Goal: Obtain resource: Obtain resource

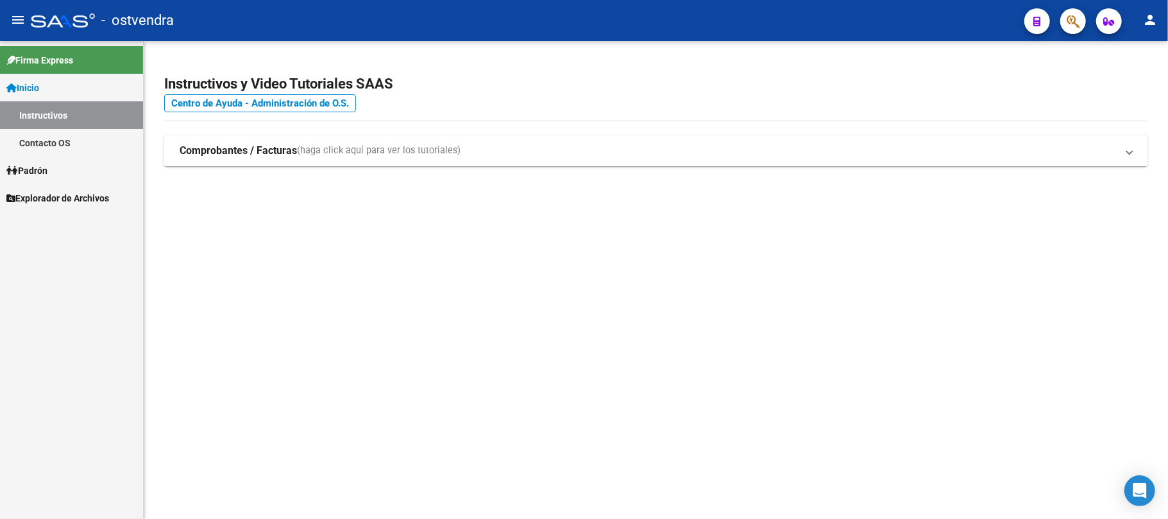
click at [80, 201] on span "Explorador de Archivos" at bounding box center [57, 198] width 103 height 14
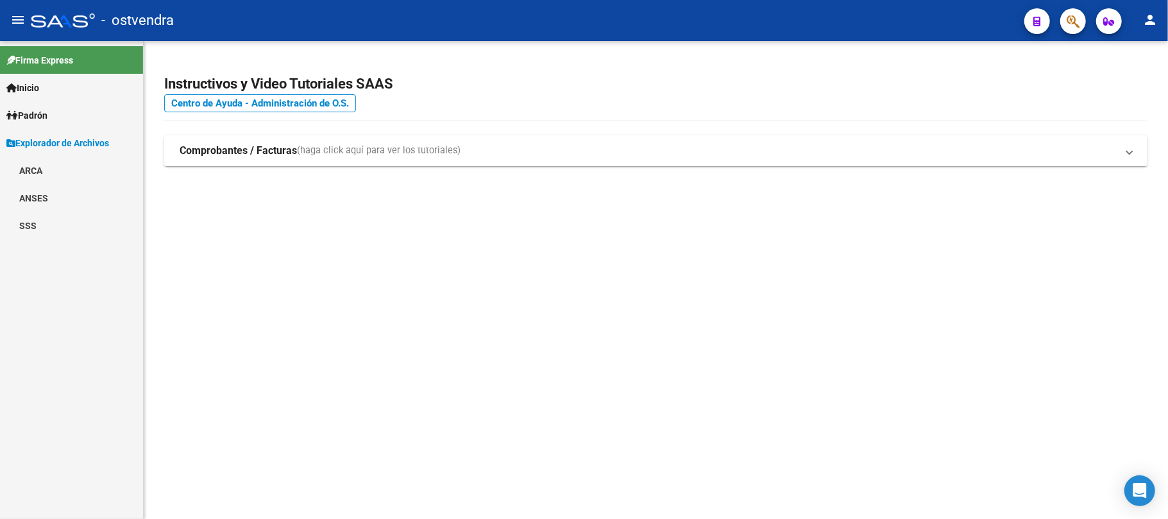
click at [37, 222] on link "SSS" at bounding box center [71, 226] width 143 height 28
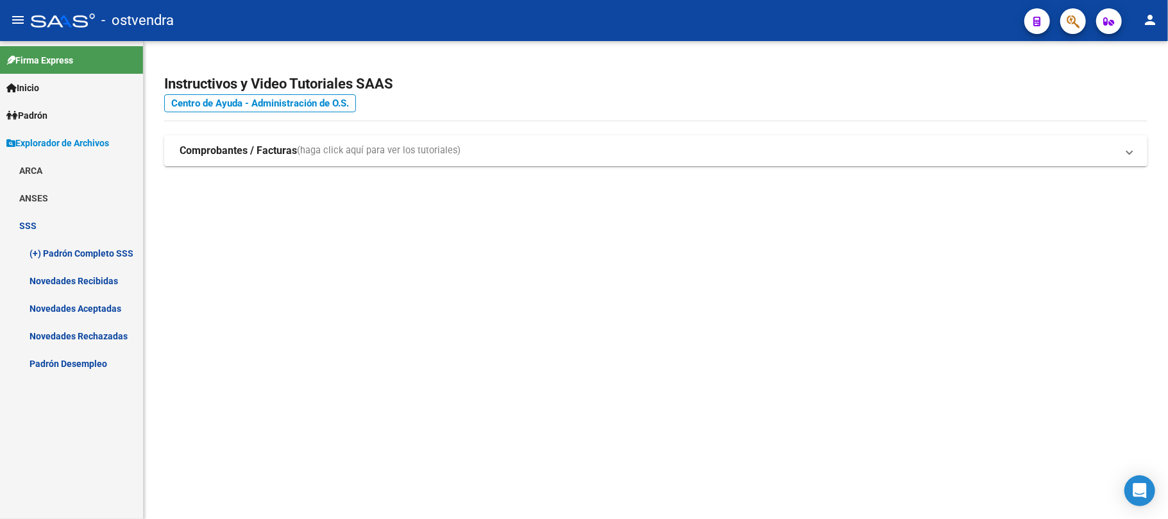
click at [101, 283] on link "Novedades Recibidas" at bounding box center [71, 281] width 143 height 28
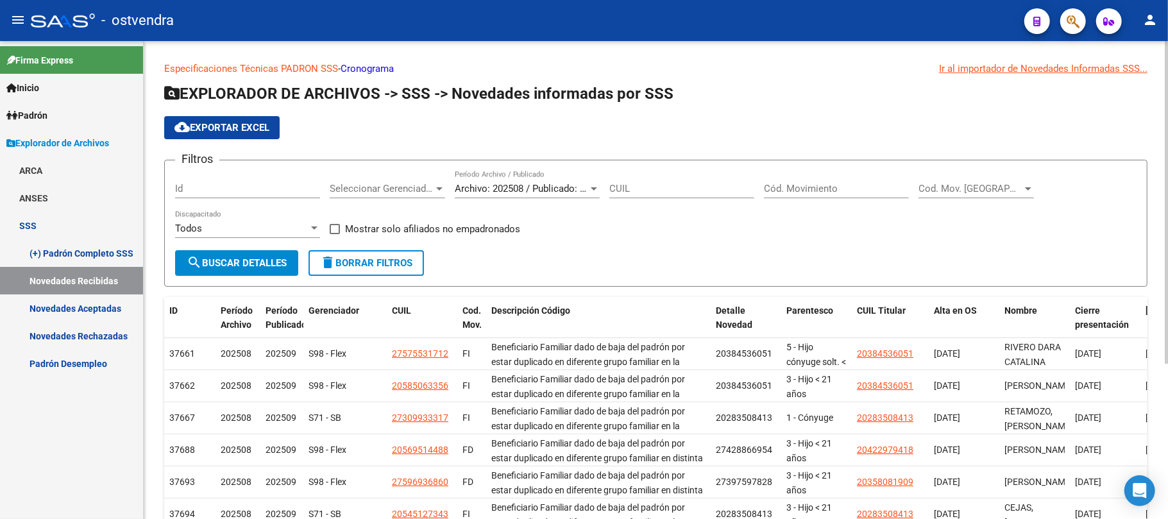
click at [521, 188] on span "Archivo: 202508 / Publicado: 202509" at bounding box center [533, 189] width 156 height 12
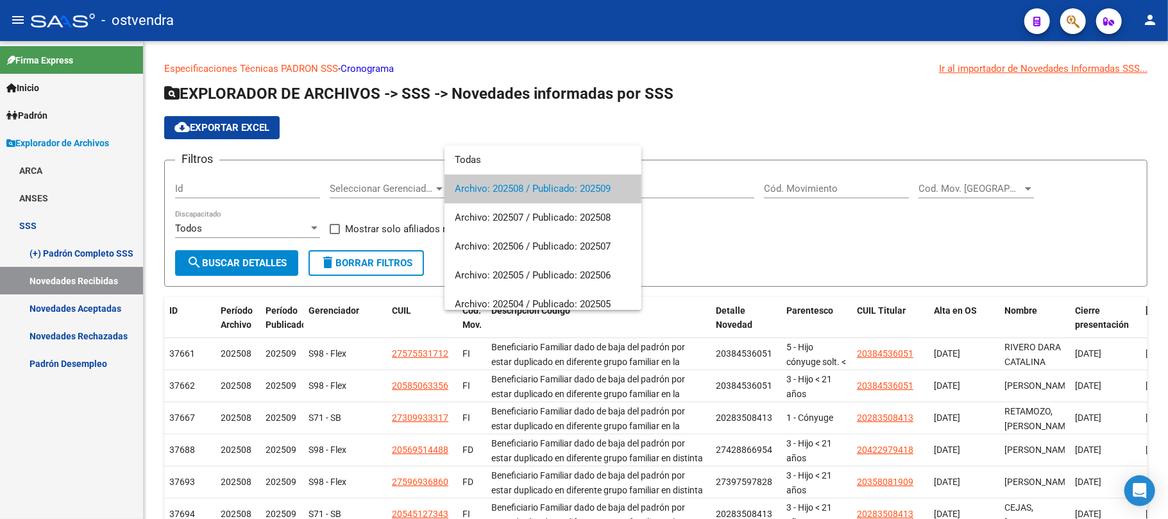
click at [588, 189] on span "Archivo: 202508 / Publicado: 202509" at bounding box center [543, 188] width 176 height 29
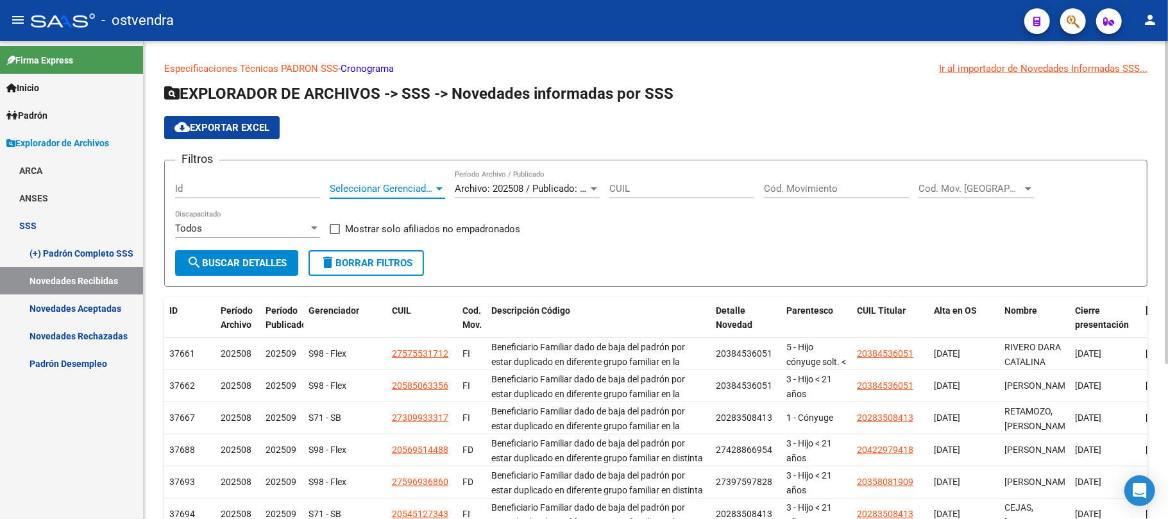
click at [393, 191] on span "Seleccionar Gerenciador" at bounding box center [382, 189] width 104 height 12
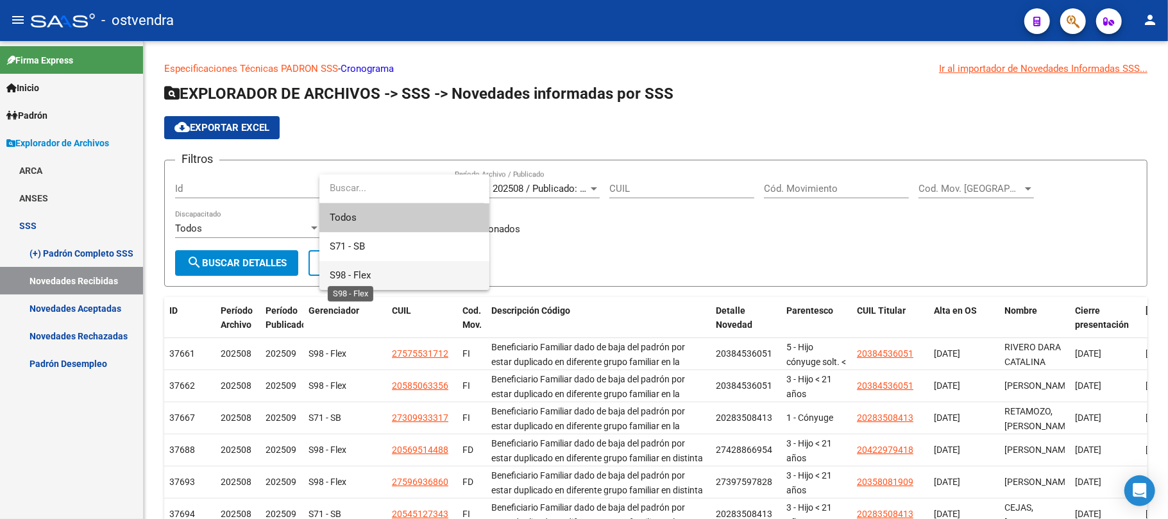
click at [365, 278] on span "S98 - Flex" at bounding box center [350, 275] width 41 height 12
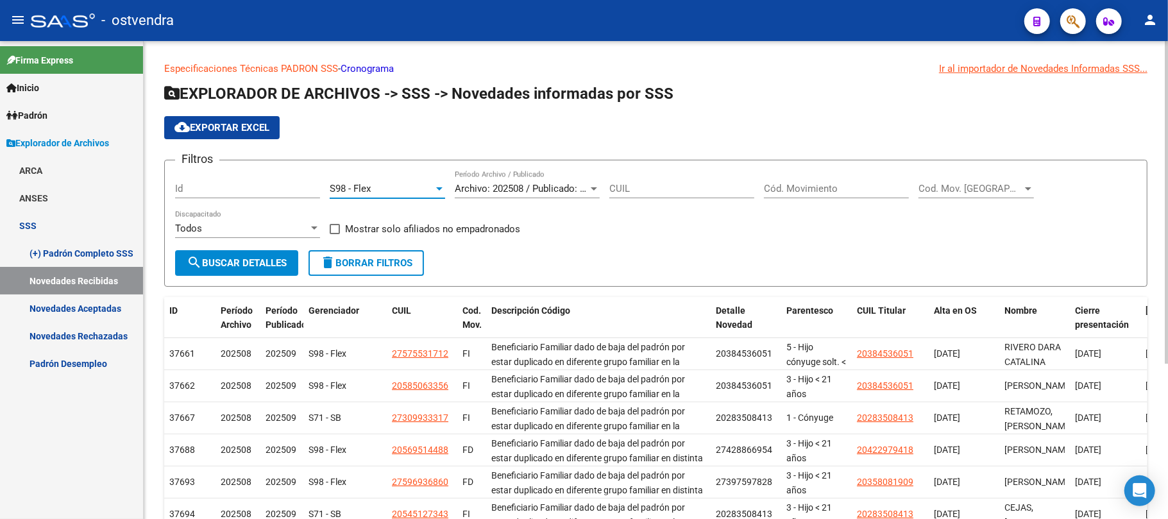
click at [264, 271] on button "search Buscar Detalles" at bounding box center [236, 263] width 123 height 26
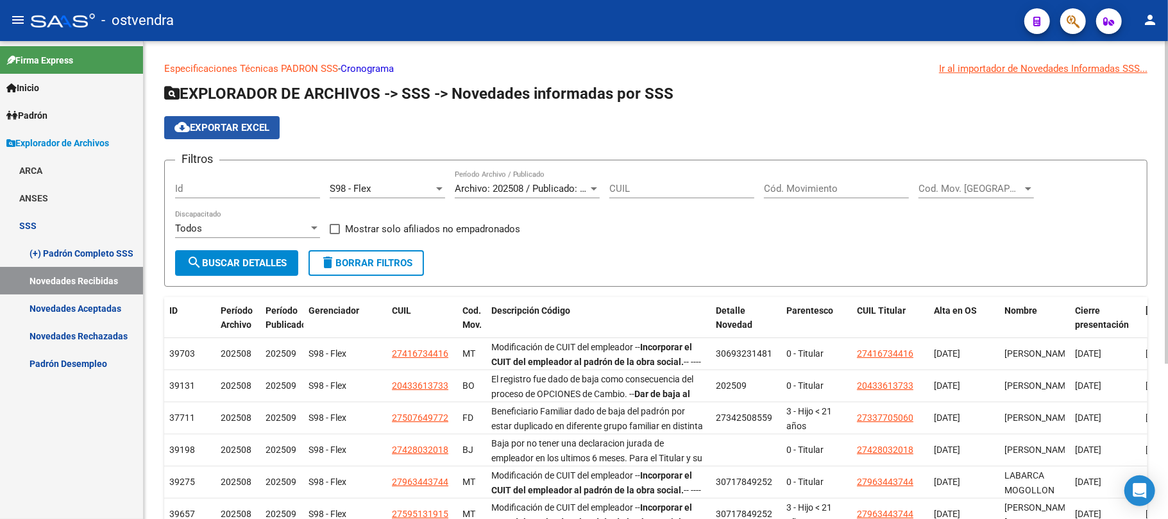
click at [222, 122] on span "cloud_download Exportar EXCEL" at bounding box center [221, 128] width 95 height 12
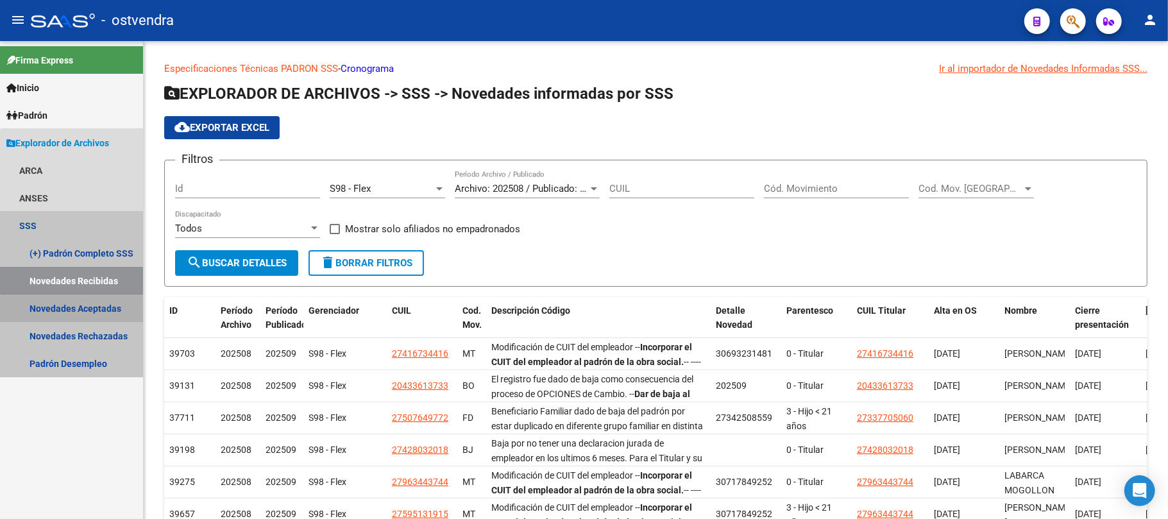
click at [88, 311] on link "Novedades Aceptadas" at bounding box center [71, 308] width 143 height 28
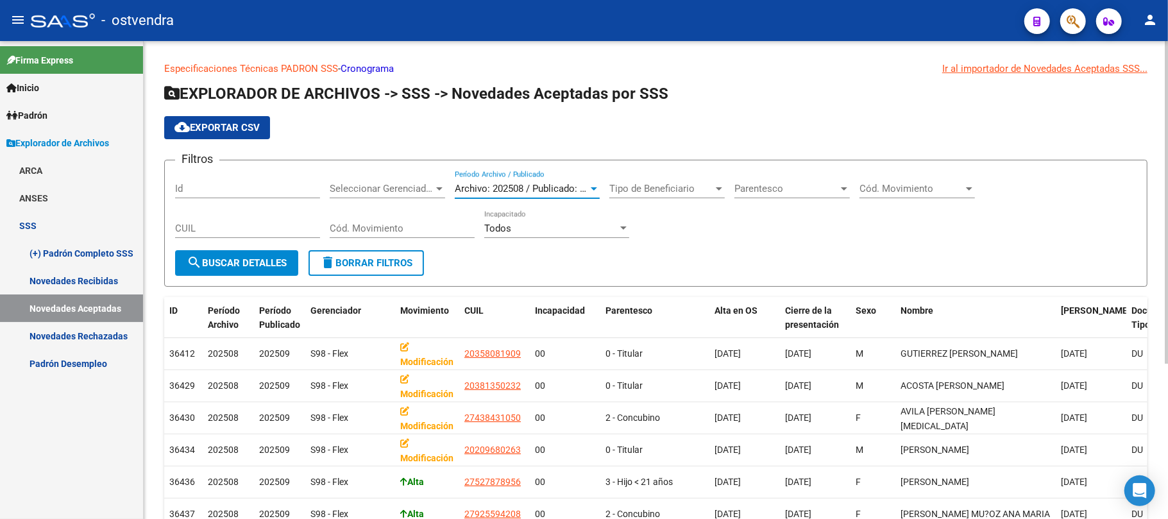
click at [550, 189] on span "Archivo: 202508 / Publicado: 202509" at bounding box center [533, 189] width 156 height 12
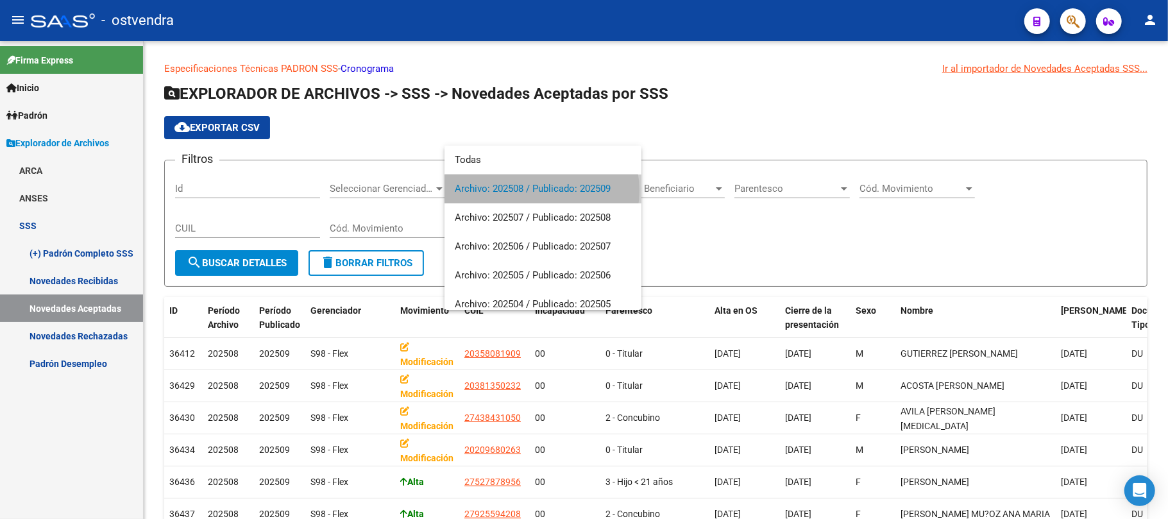
click at [541, 190] on span "Archivo: 202508 / Publicado: 202509" at bounding box center [543, 188] width 176 height 29
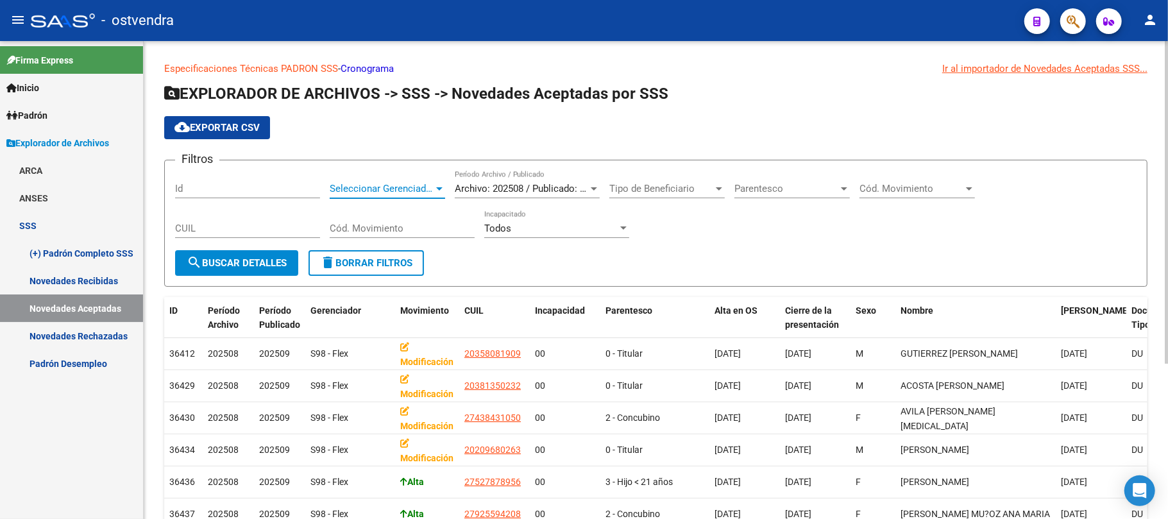
click at [367, 189] on span "Seleccionar Gerenciador" at bounding box center [382, 189] width 104 height 12
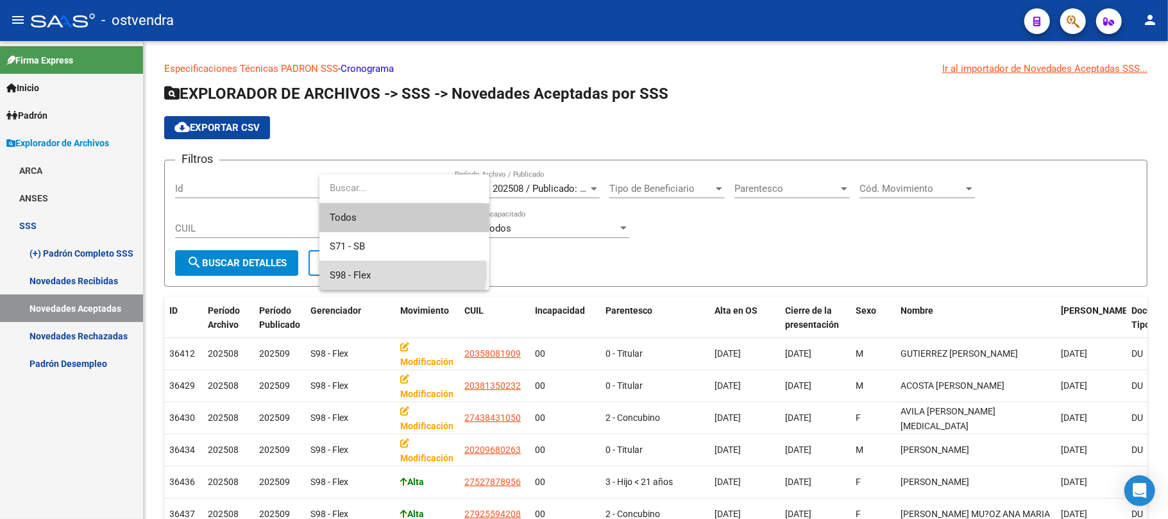
click at [384, 270] on span "S98 - Flex" at bounding box center [404, 275] width 149 height 29
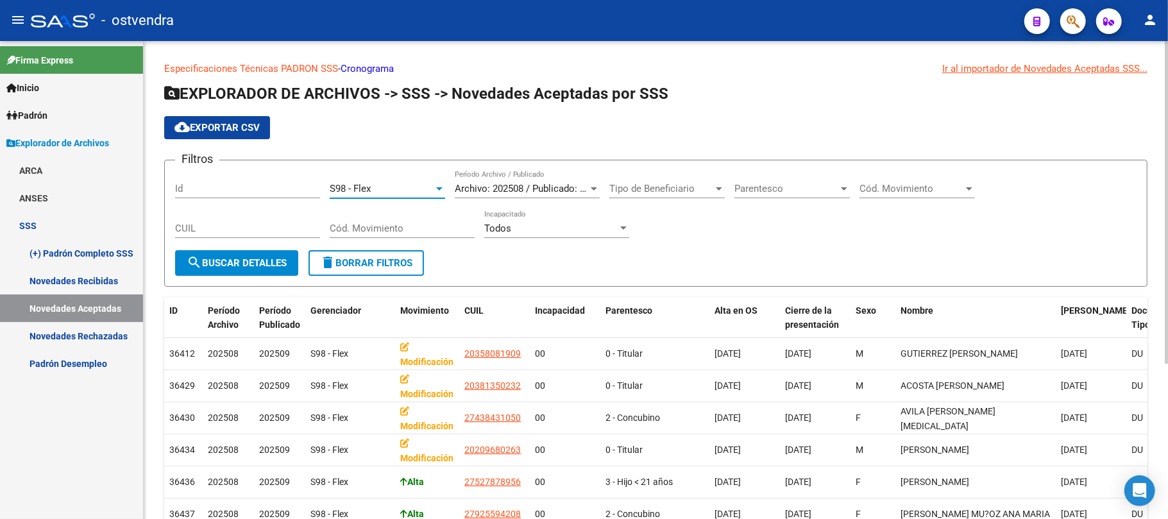
click at [258, 263] on span "search Buscar Detalles" at bounding box center [237, 263] width 100 height 12
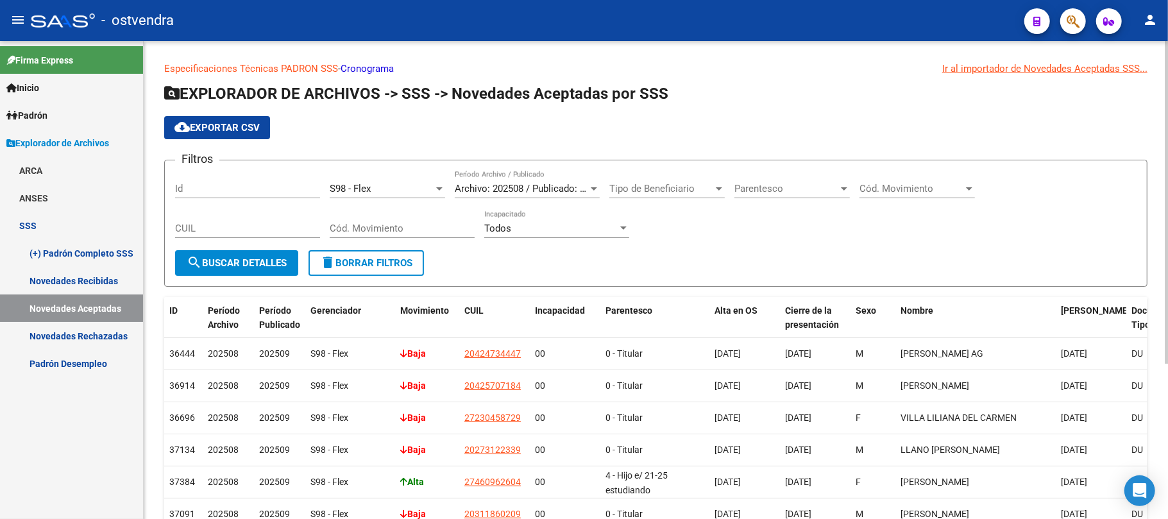
click at [231, 129] on span "cloud_download Exportar CSV" at bounding box center [216, 128] width 85 height 12
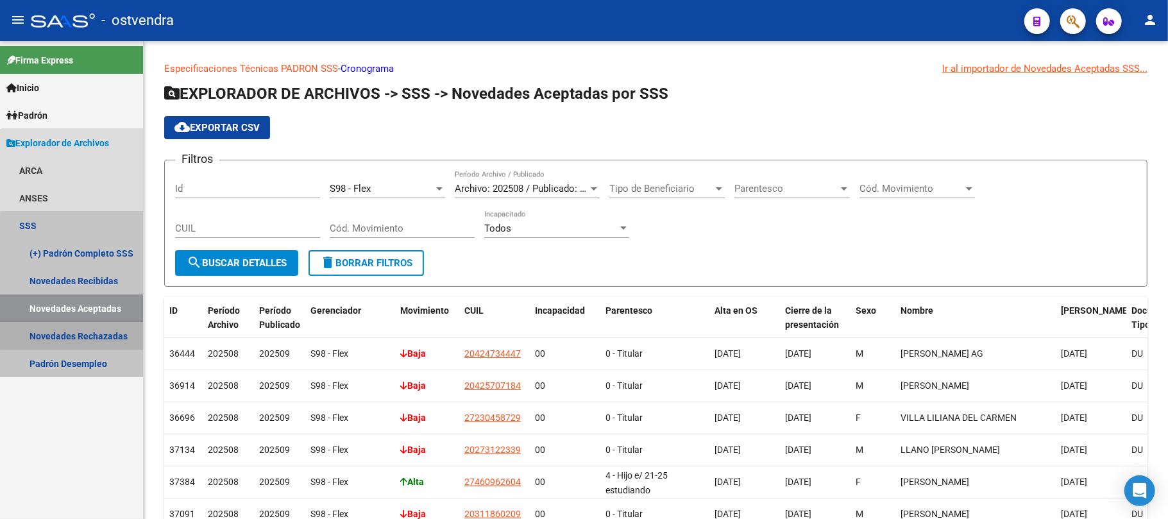
click at [96, 334] on link "Novedades Rechazadas" at bounding box center [71, 336] width 143 height 28
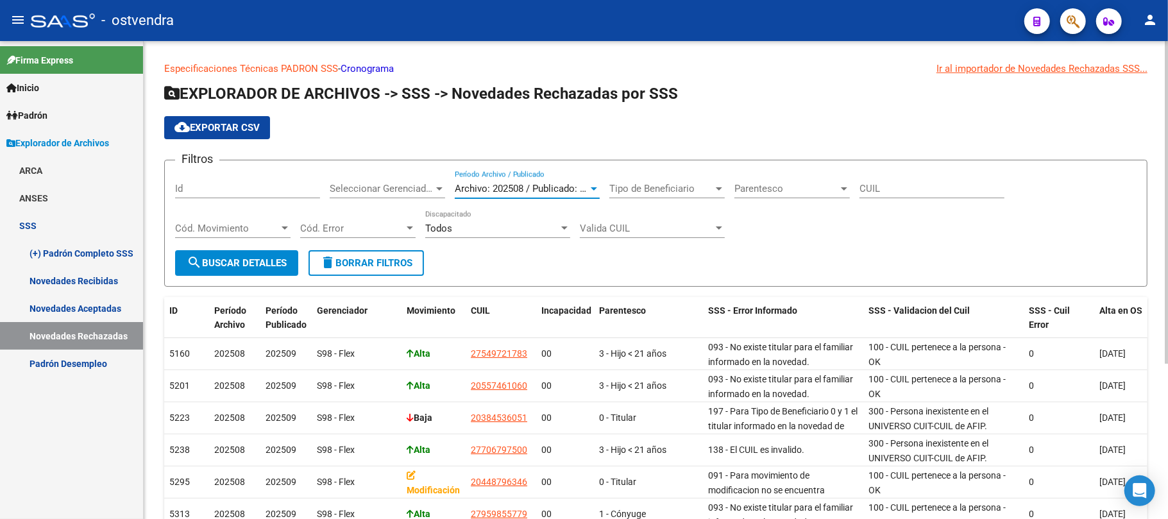
click at [534, 185] on span "Archivo: 202508 / Publicado: 202509" at bounding box center [533, 189] width 156 height 12
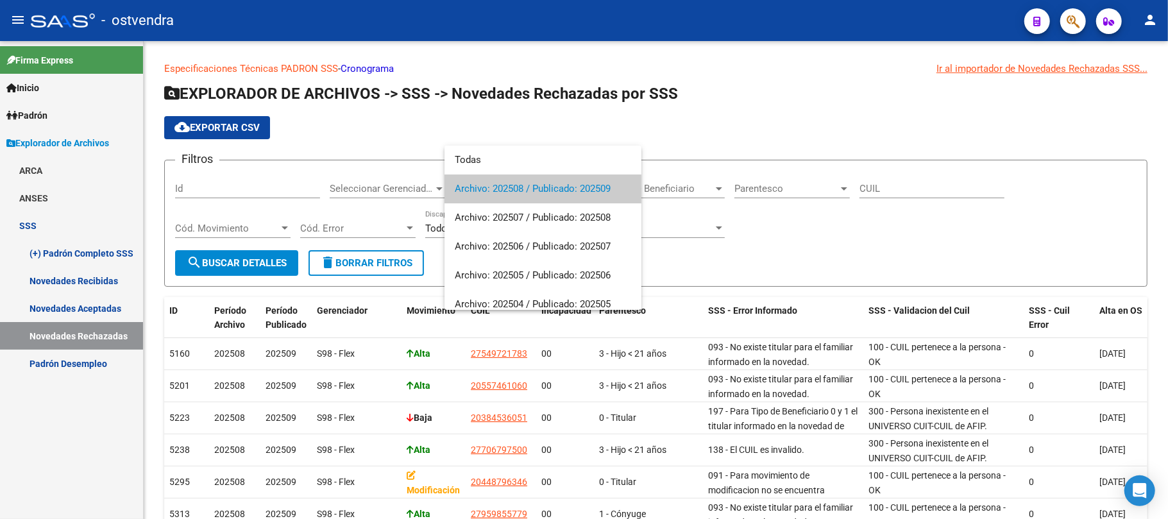
click at [529, 192] on span "Archivo: 202508 / Publicado: 202509" at bounding box center [543, 188] width 176 height 29
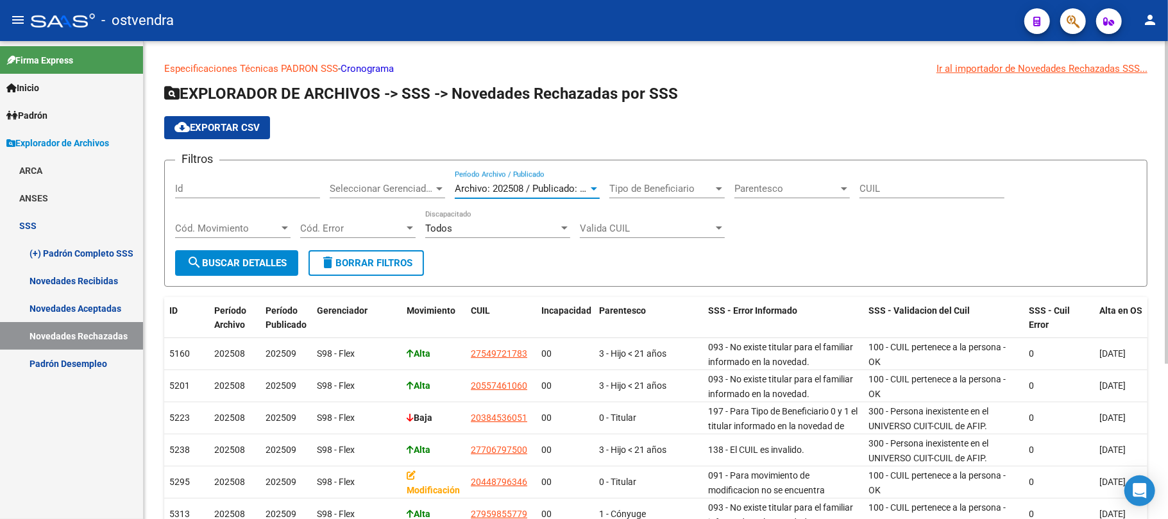
click at [385, 191] on span "Seleccionar Gerenciador" at bounding box center [382, 189] width 104 height 12
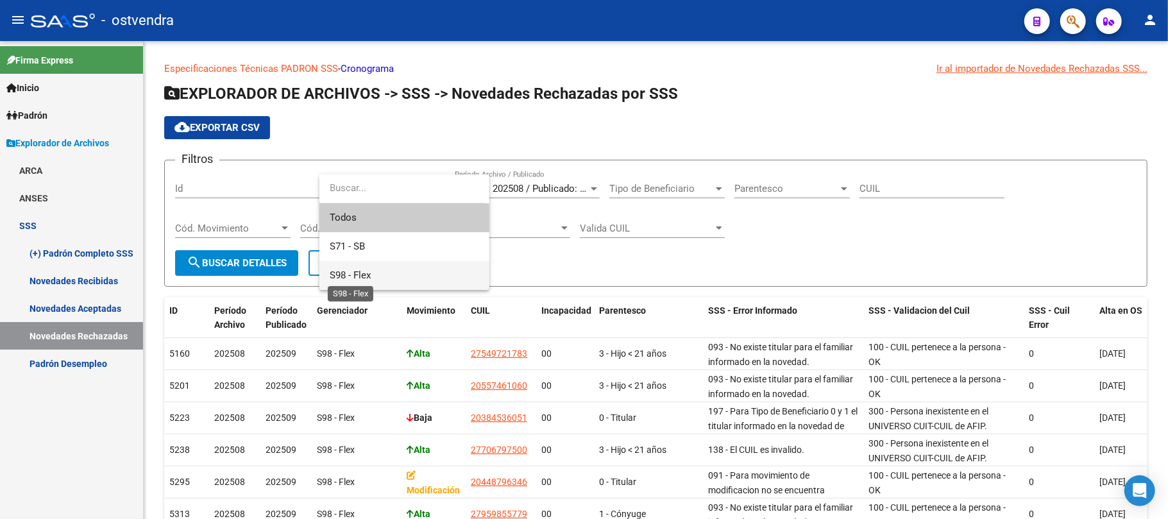
click at [357, 272] on span "S98 - Flex" at bounding box center [350, 275] width 41 height 12
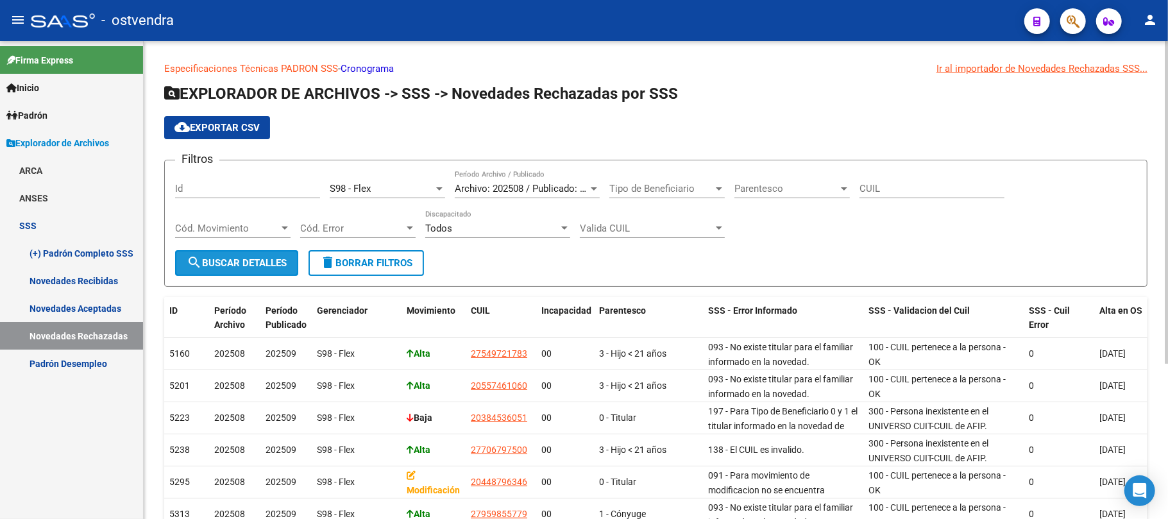
click at [255, 269] on button "search Buscar Detalles" at bounding box center [236, 263] width 123 height 26
click at [248, 131] on span "cloud_download Exportar CSV" at bounding box center [216, 128] width 85 height 12
